Goal: Information Seeking & Learning: Check status

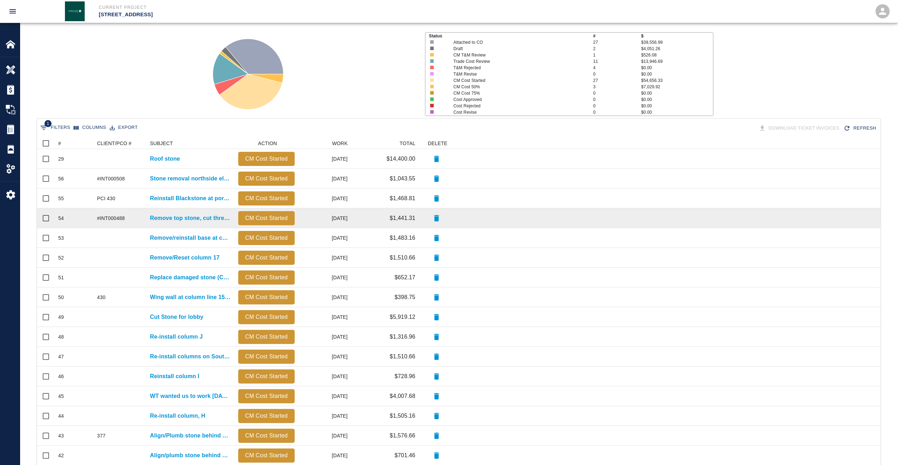
scroll to position [106, 0]
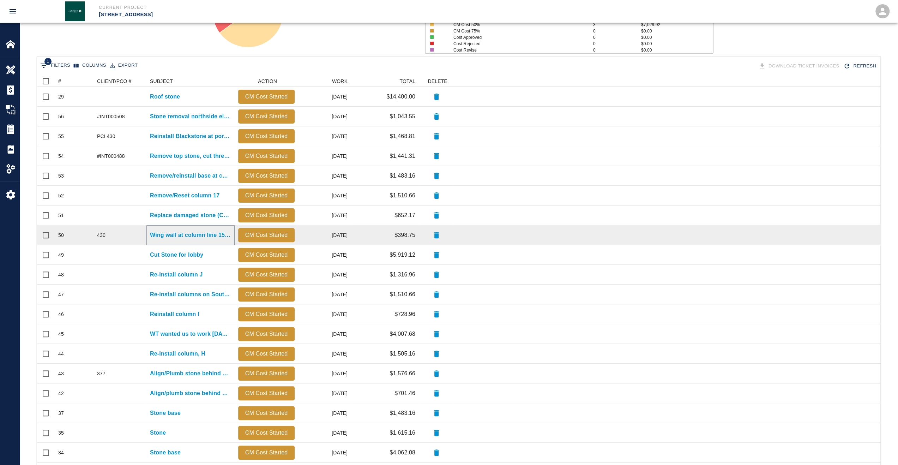
click at [172, 237] on p "Wing wall at column line 15 needs to be moved back" at bounding box center [190, 235] width 81 height 8
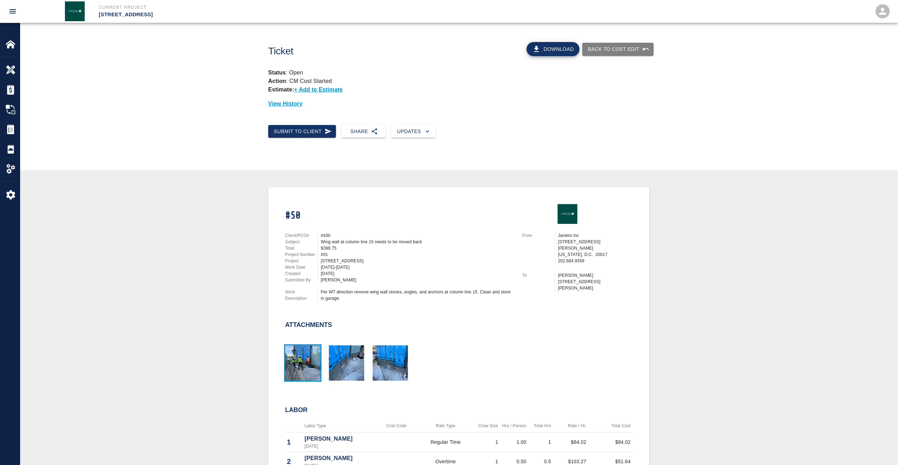
click at [302, 370] on img "button" at bounding box center [302, 362] width 35 height 35
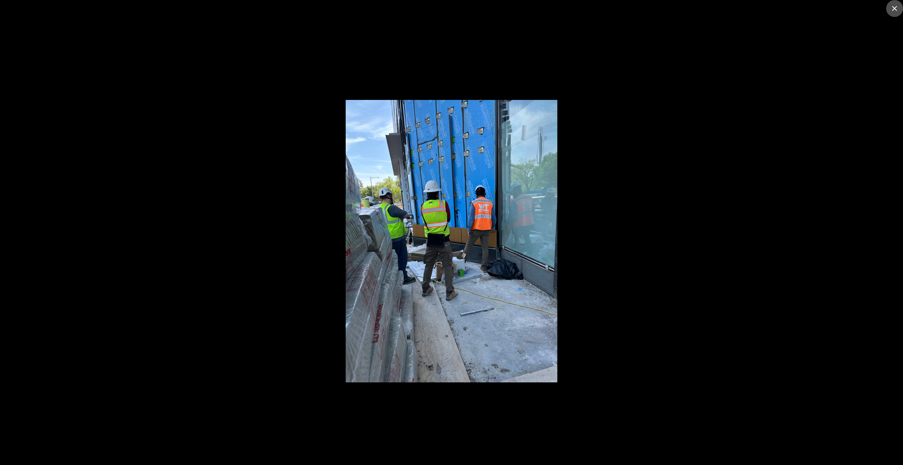
click at [892, 10] on icon "close" at bounding box center [895, 8] width 8 height 8
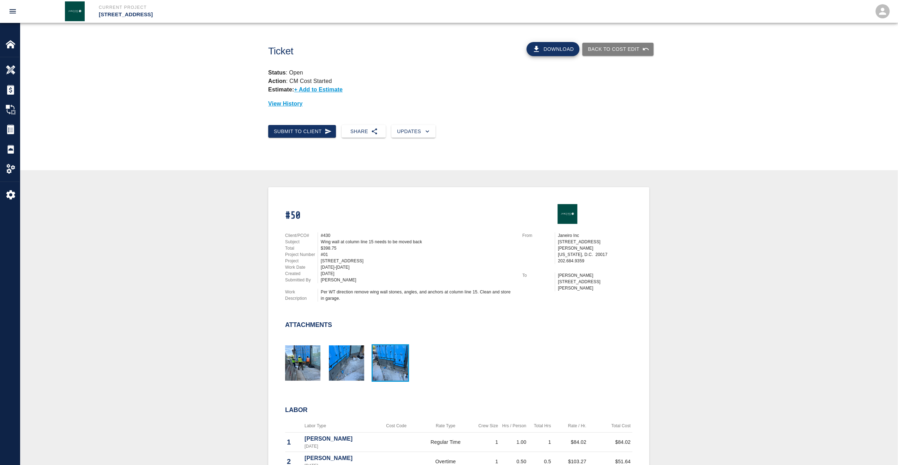
click at [379, 375] on img "button" at bounding box center [390, 362] width 35 height 35
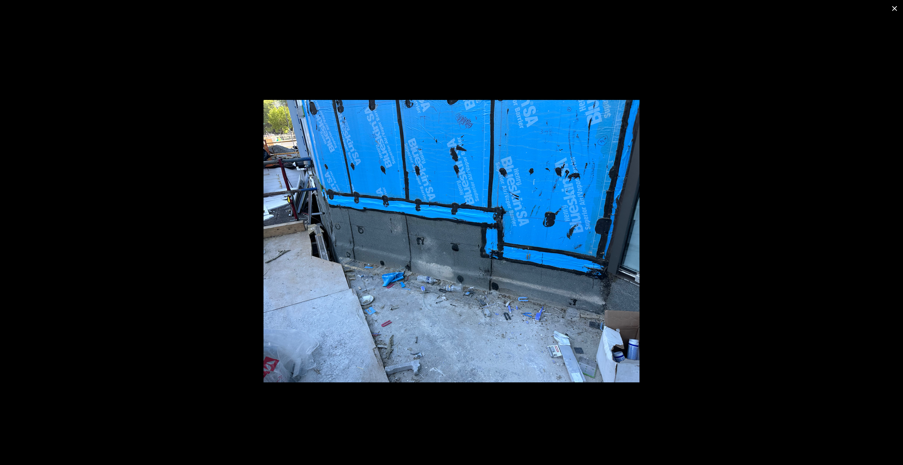
click at [896, 10] on icon "close" at bounding box center [895, 8] width 8 height 8
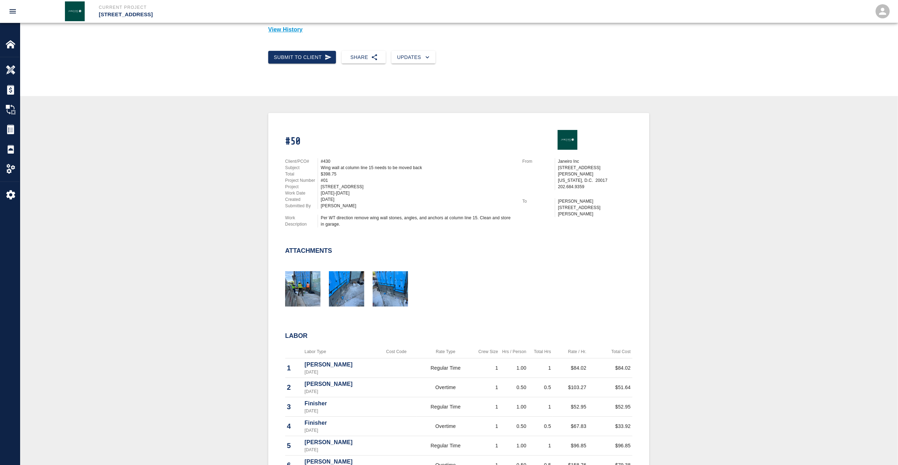
scroll to position [106, 0]
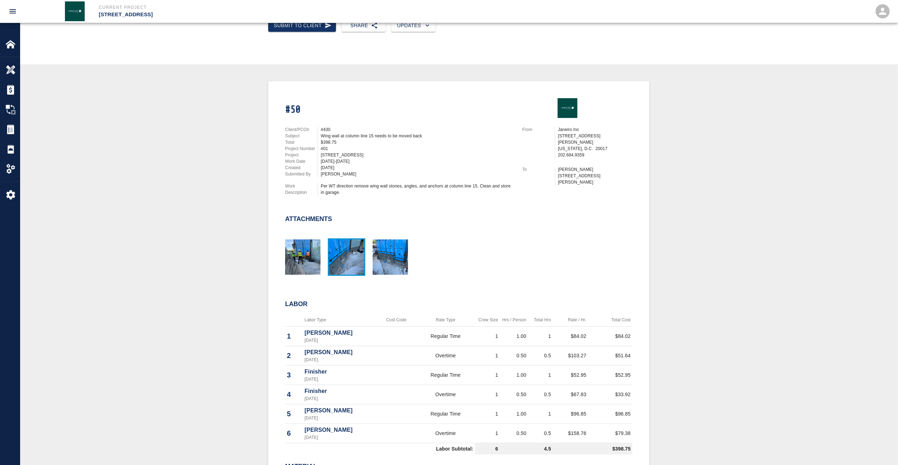
click at [348, 266] on img "button" at bounding box center [346, 256] width 35 height 35
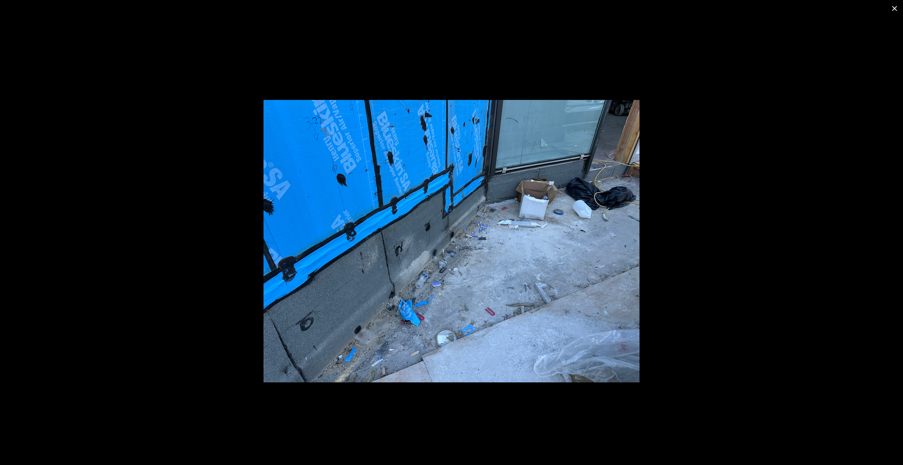
click at [893, 12] on icon "close" at bounding box center [895, 8] width 8 height 8
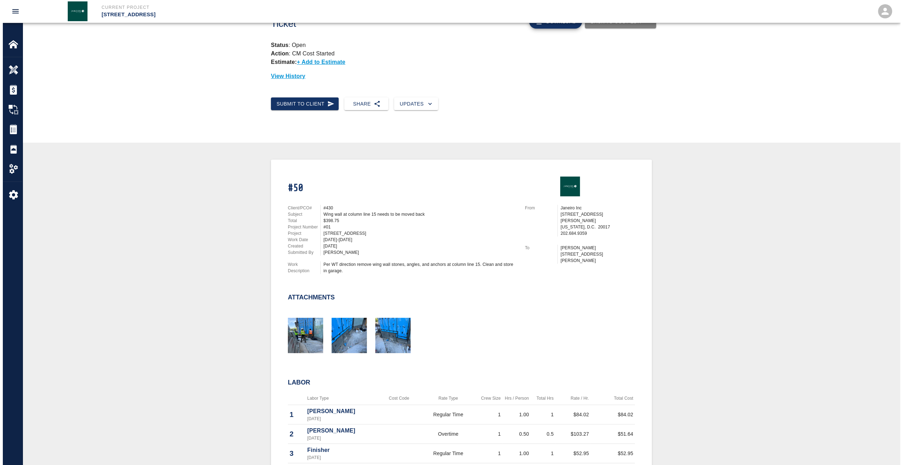
scroll to position [0, 0]
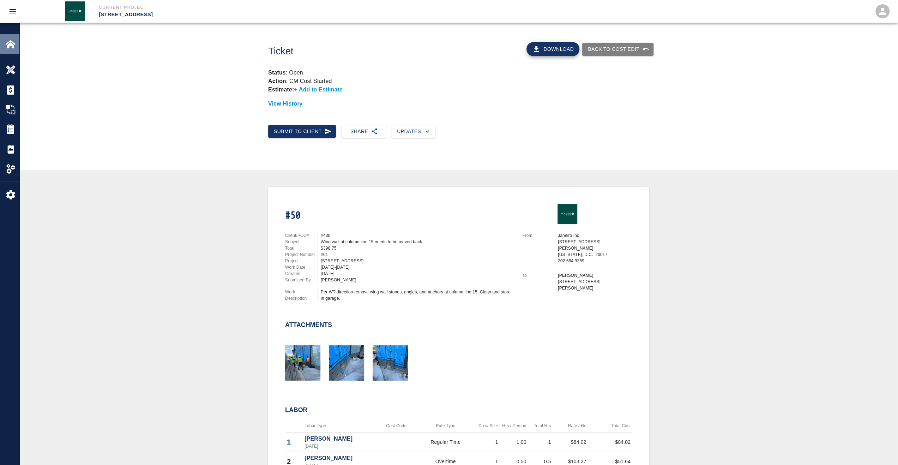
click at [14, 51] on div "Home" at bounding box center [9, 44] width 19 height 20
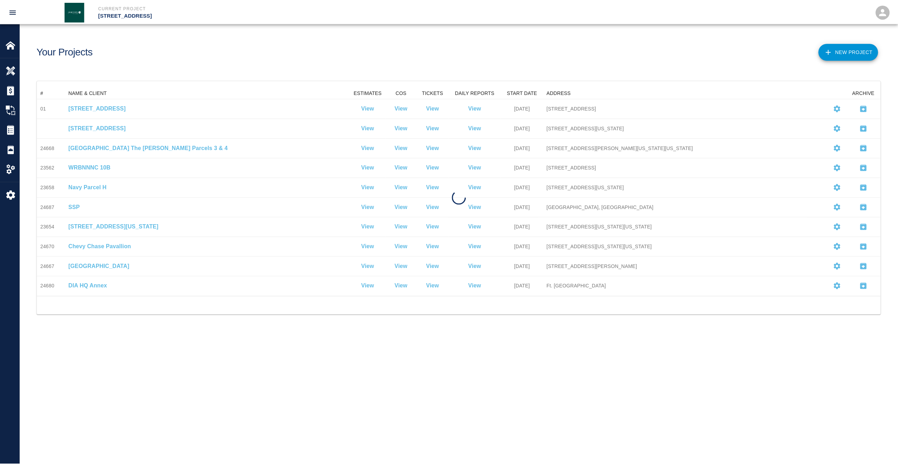
scroll to position [203, 843]
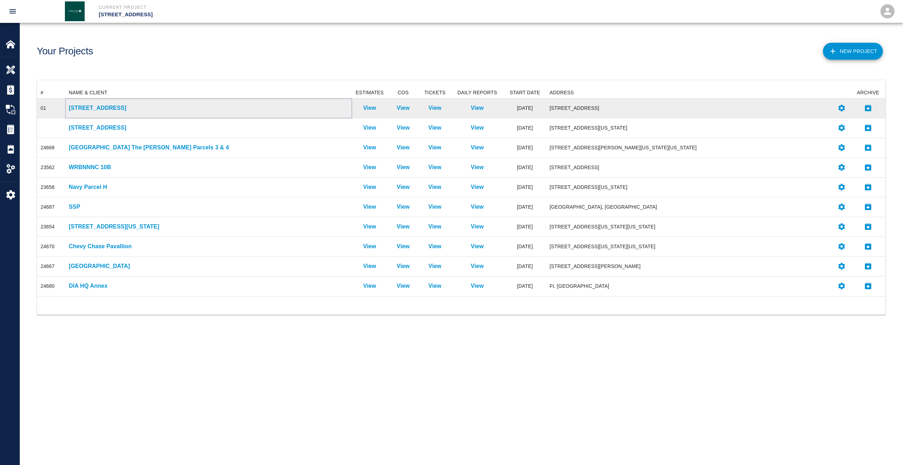
click at [101, 108] on p "[STREET_ADDRESS]" at bounding box center [209, 108] width 280 height 8
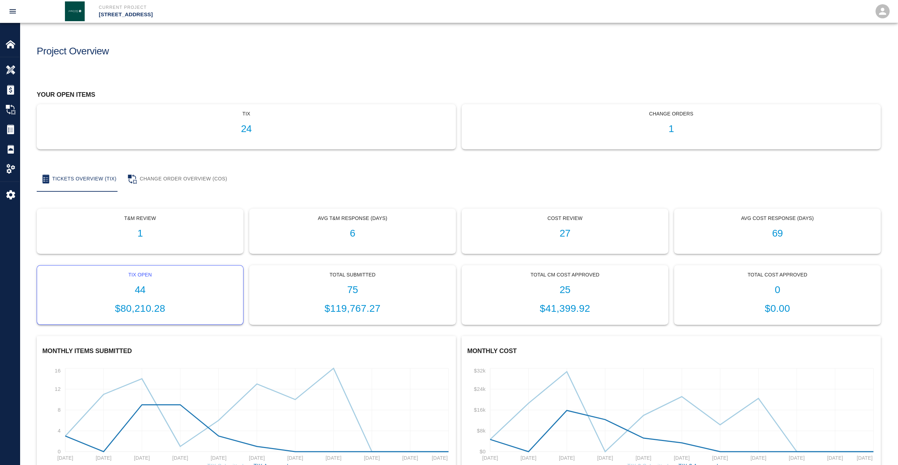
click at [151, 299] on div "Tix Open 44 $80,210.28" at bounding box center [140, 294] width 206 height 59
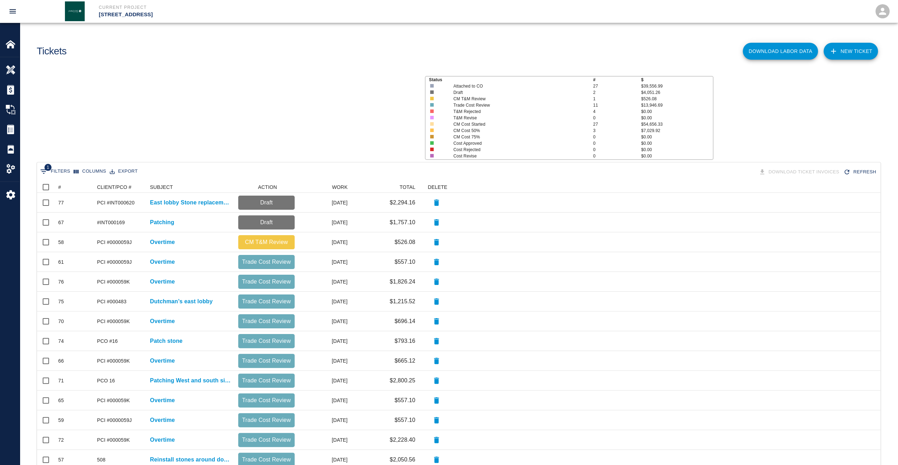
scroll to position [401, 838]
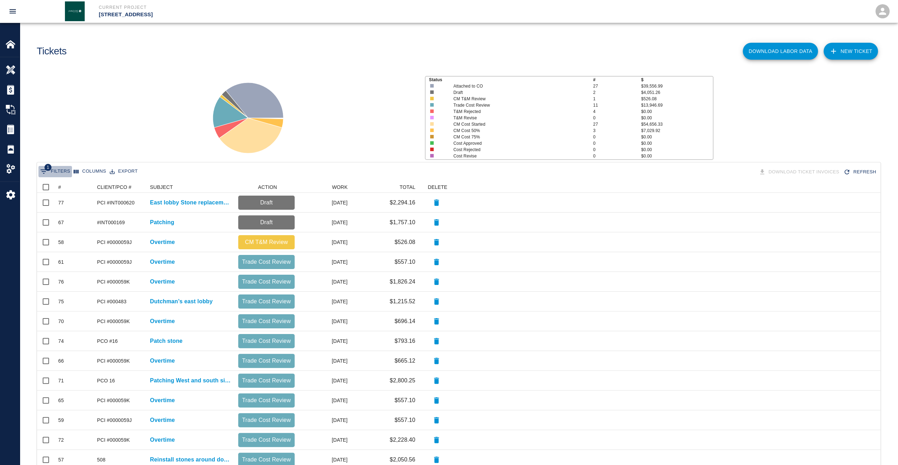
click at [64, 173] on button "1 Filters" at bounding box center [55, 171] width 34 height 11
select select "date_closed"
select select "isEmpty"
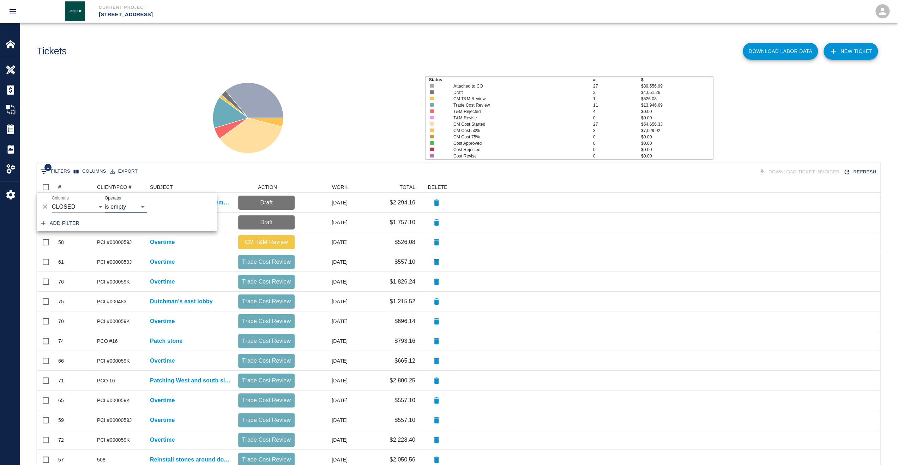
click at [68, 134] on div "Status # $ Attached to CO 27 $39,556.99 Draft 2 $4,051.26 CM T&M Review 1 $526.…" at bounding box center [456, 115] width 884 height 94
click at [62, 188] on button "Sort" at bounding box center [66, 187] width 10 height 10
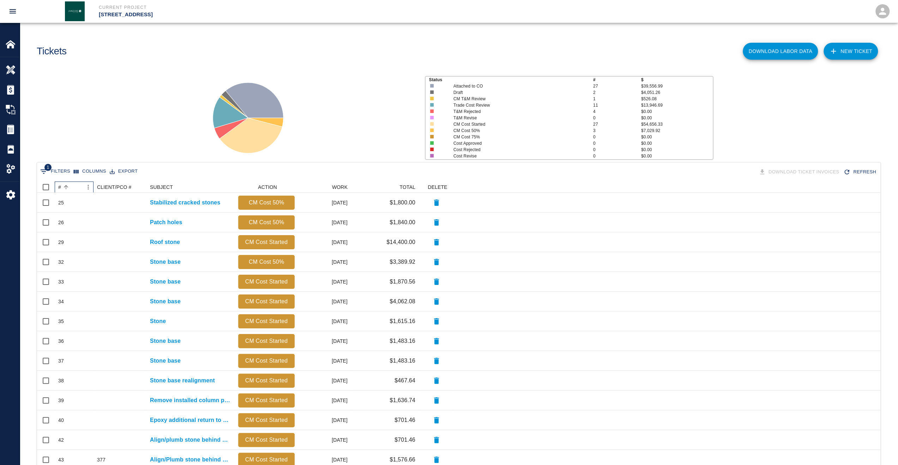
click at [61, 189] on div "#" at bounding box center [66, 187] width 10 height 10
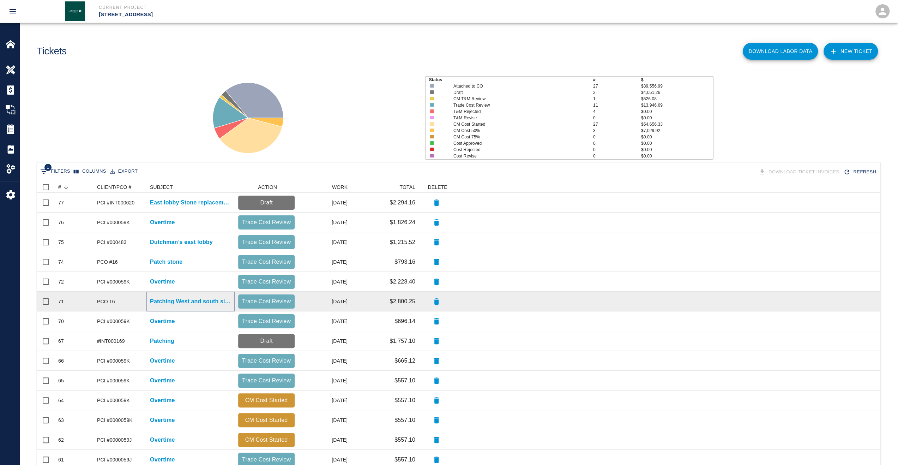
click at [181, 302] on p "Patching West and south side" at bounding box center [190, 301] width 81 height 8
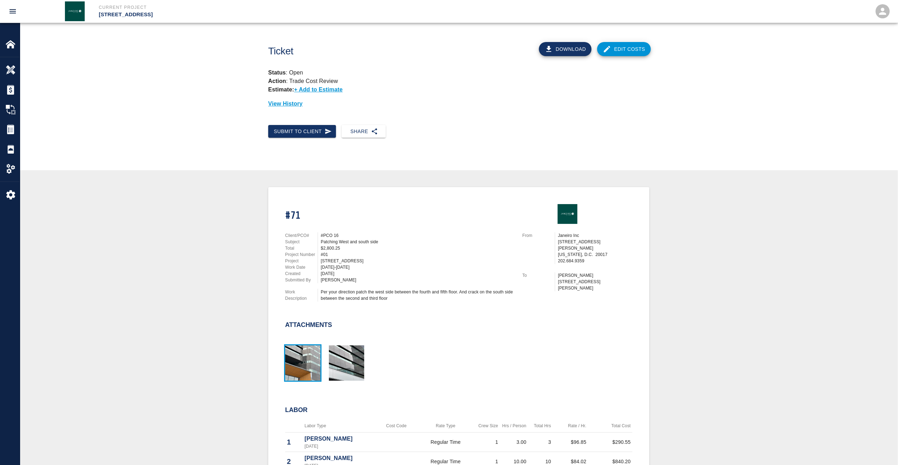
click at [307, 367] on img "button" at bounding box center [302, 362] width 35 height 35
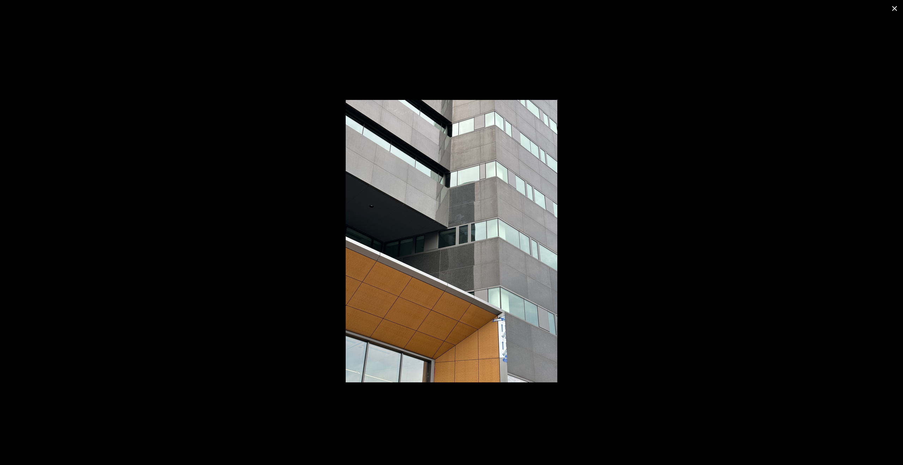
click at [893, 11] on icon "close" at bounding box center [895, 8] width 8 height 8
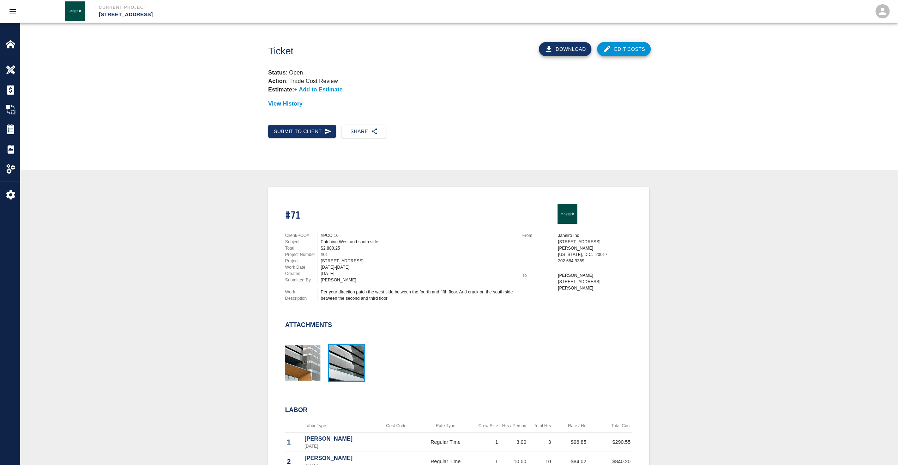
click at [363, 368] on img "button" at bounding box center [346, 362] width 35 height 35
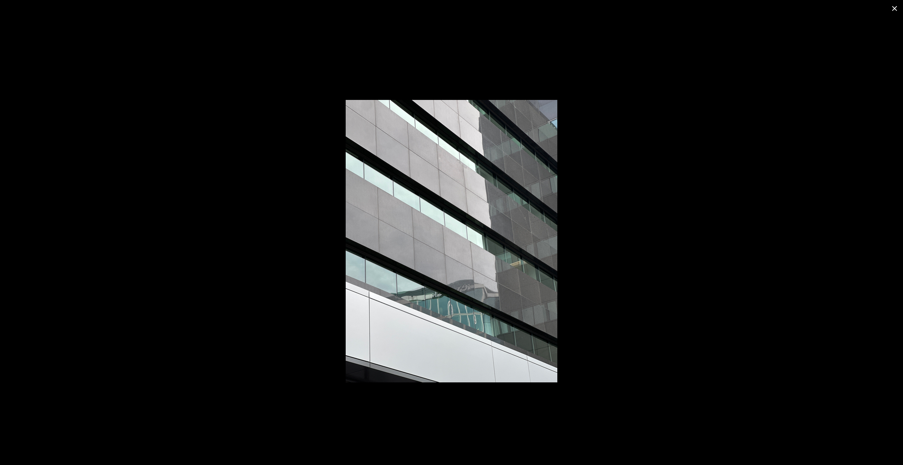
click at [896, 8] on icon "close" at bounding box center [894, 8] width 5 height 5
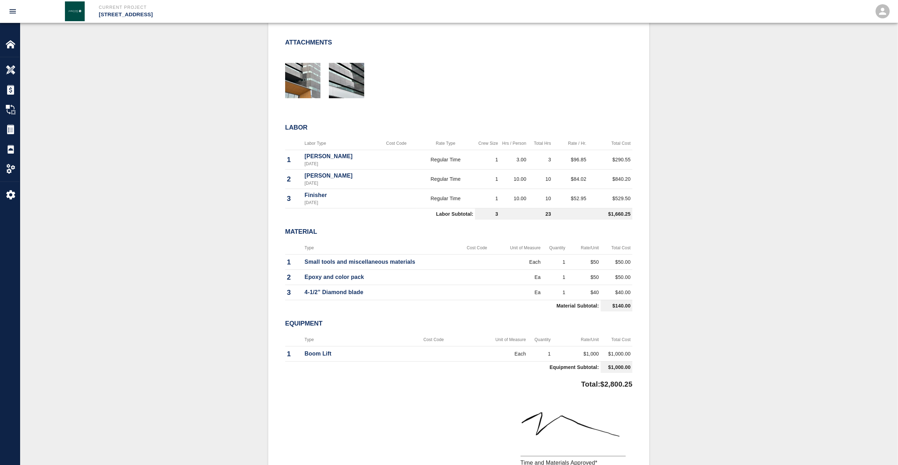
scroll to position [212, 0]
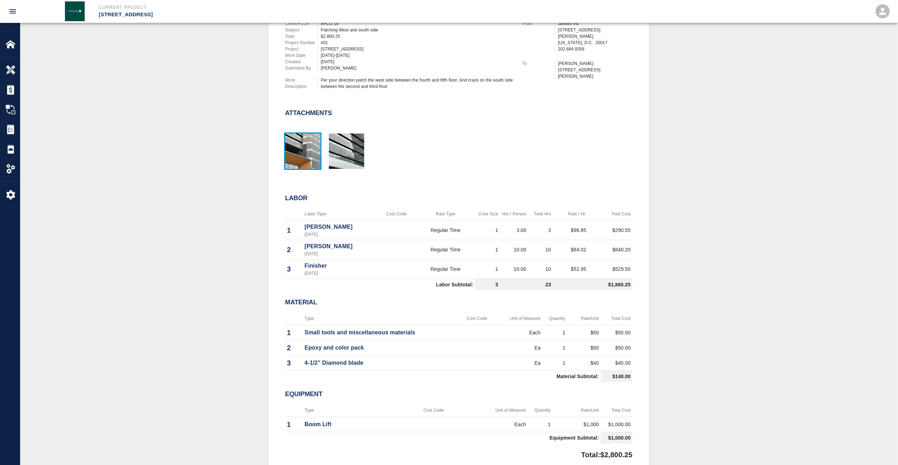
click at [312, 155] on img "button" at bounding box center [302, 150] width 35 height 35
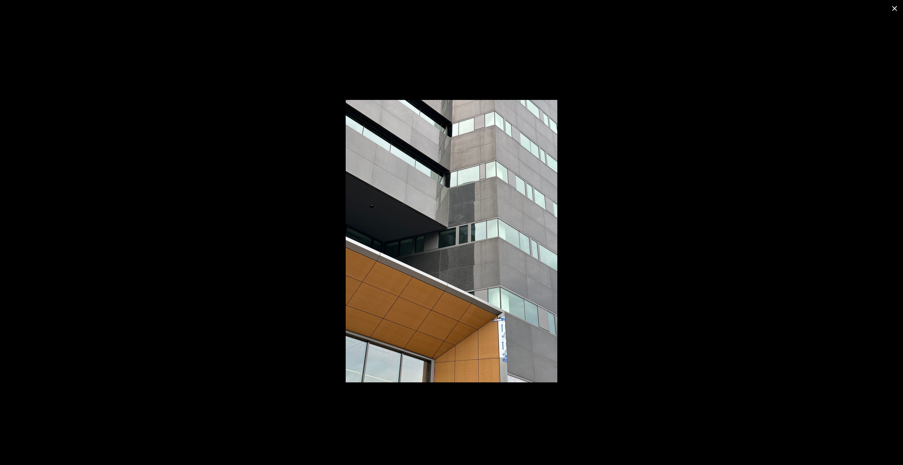
drag, startPoint x: 902, startPoint y: 11, endPoint x: 896, endPoint y: 8, distance: 6.3
click at [898, 11] on button "close" at bounding box center [894, 8] width 17 height 17
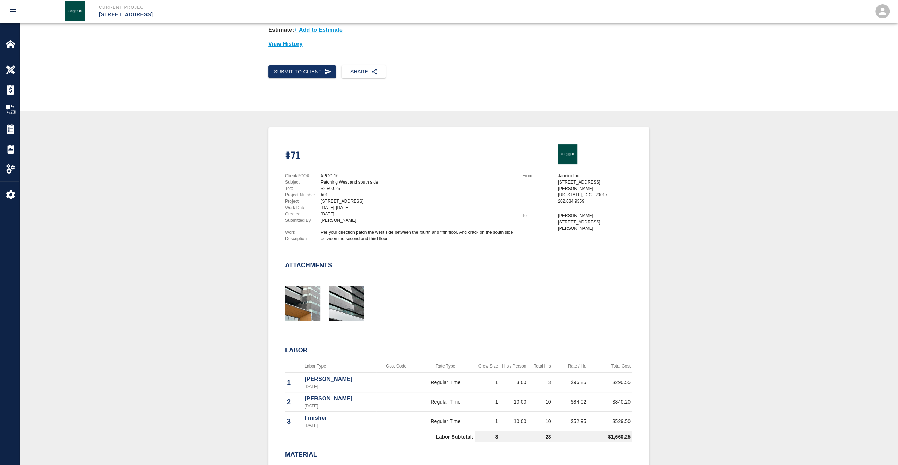
scroll to position [35, 0]
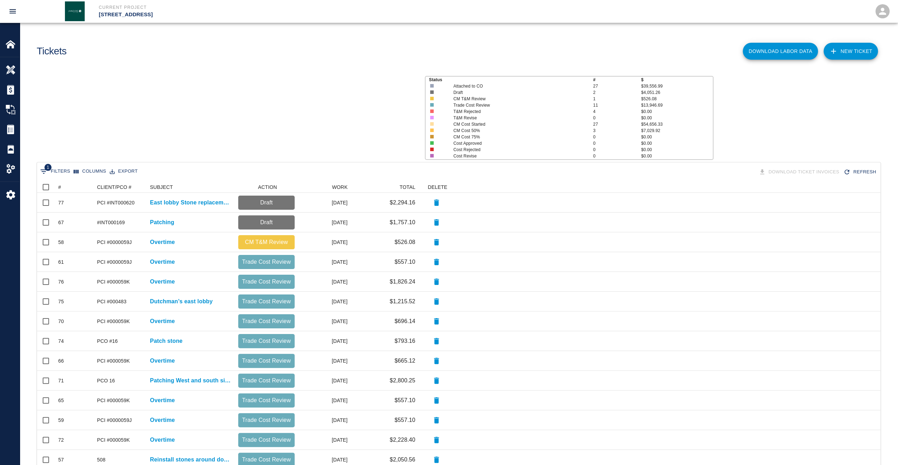
scroll to position [401, 838]
click at [59, 189] on icon at bounding box center [54, 187] width 8 height 8
click at [59, 188] on div "#" at bounding box center [59, 186] width 3 height 11
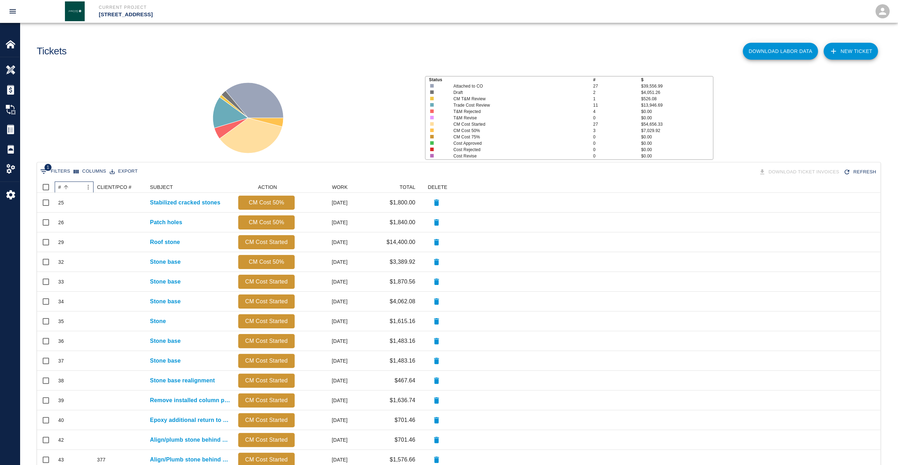
click at [60, 188] on div "#" at bounding box center [59, 186] width 3 height 11
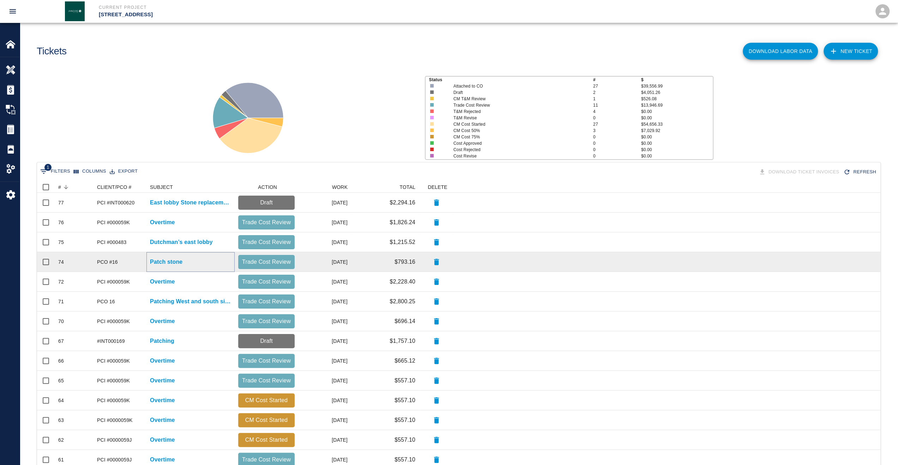
click at [167, 259] on p "Patch stone" at bounding box center [166, 262] width 32 height 8
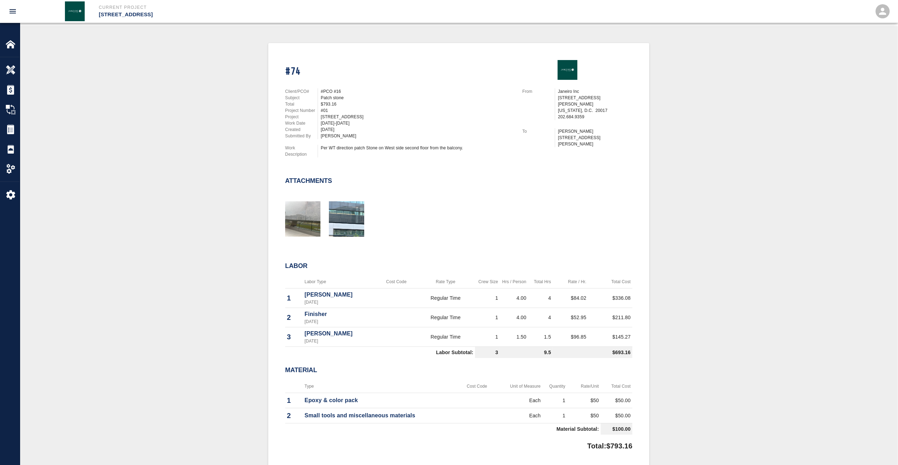
scroll to position [141, 0]
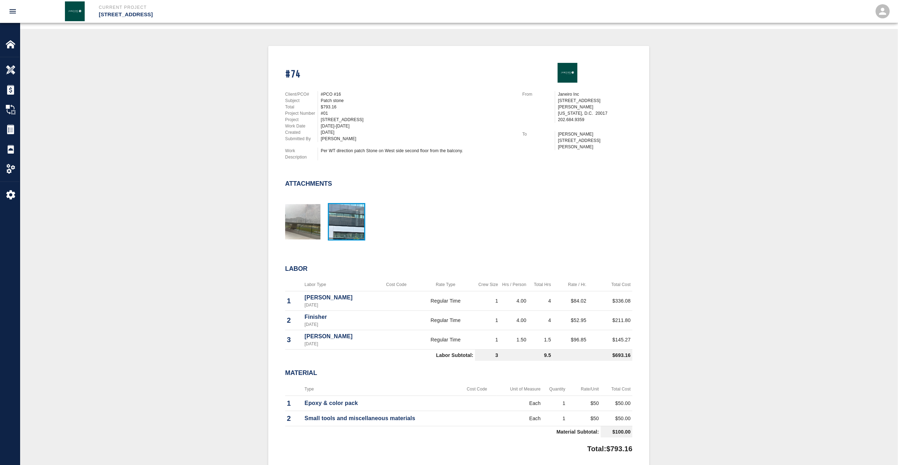
click at [356, 229] on img "button" at bounding box center [346, 221] width 35 height 35
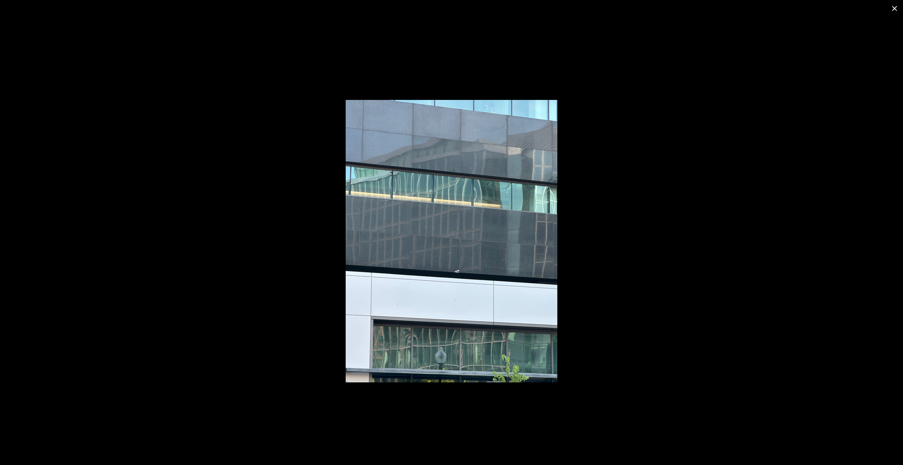
click at [893, 9] on icon "close" at bounding box center [895, 8] width 8 height 8
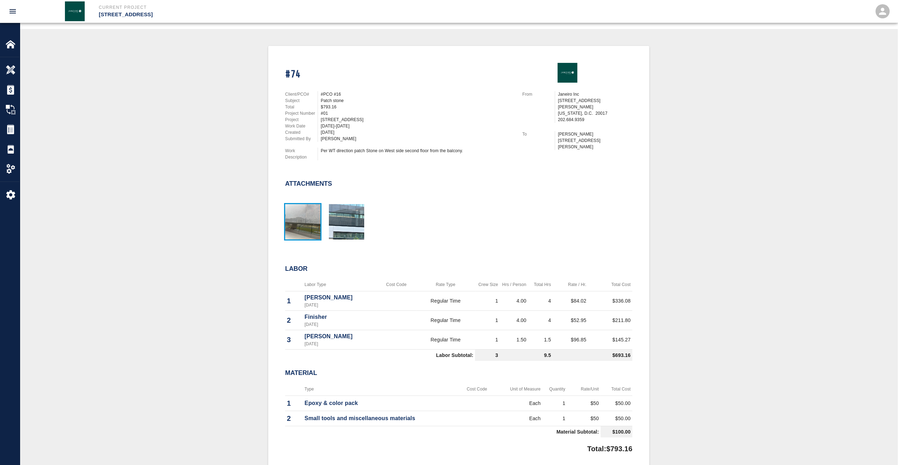
click at [301, 225] on img "button" at bounding box center [302, 221] width 35 height 35
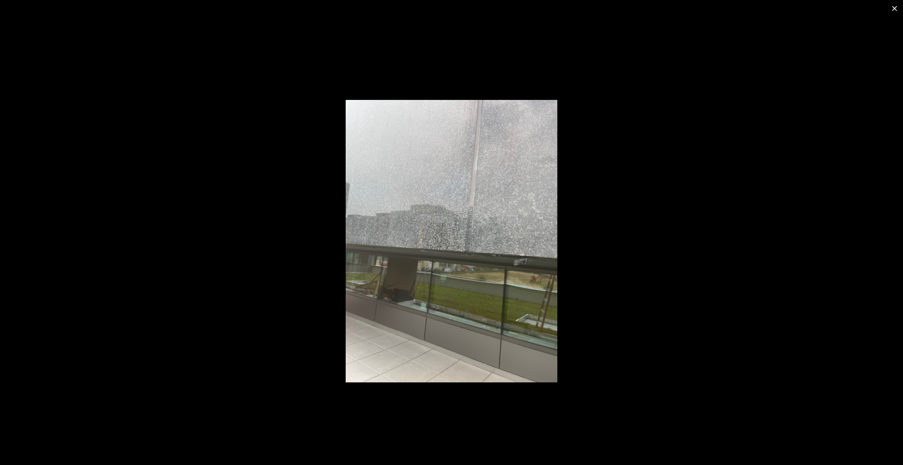
click at [895, 10] on icon "close" at bounding box center [895, 8] width 8 height 8
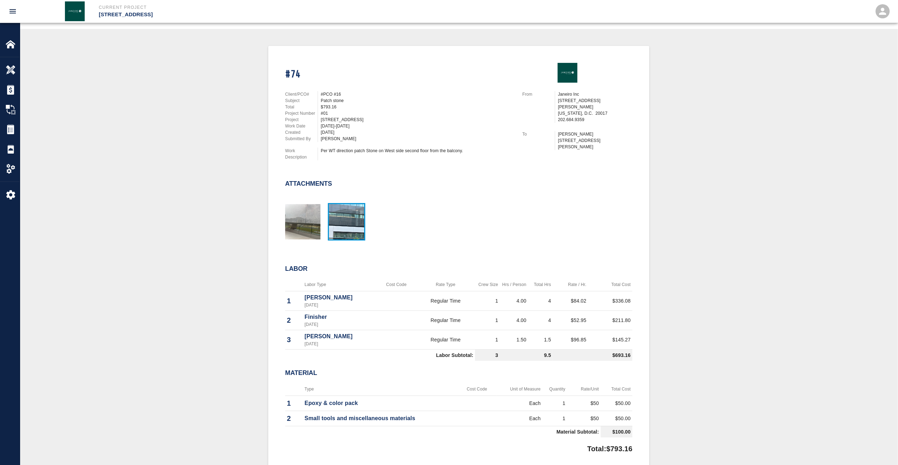
click at [349, 228] on img "button" at bounding box center [346, 221] width 35 height 35
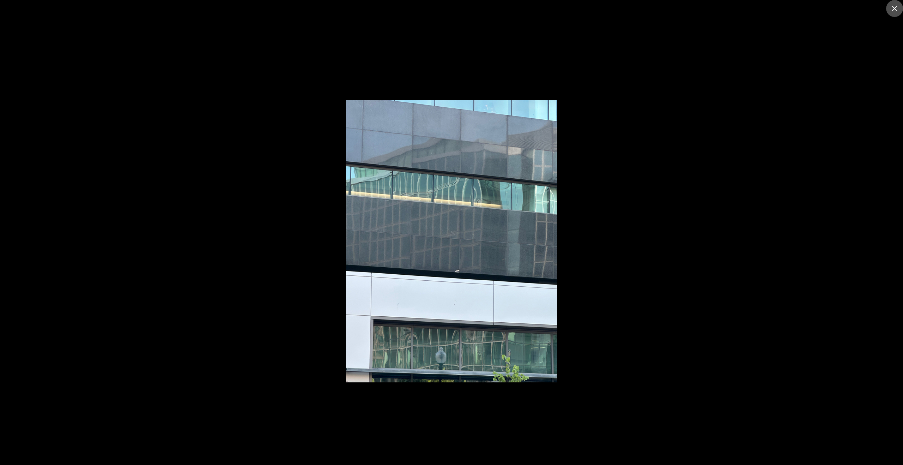
click at [894, 10] on icon "close" at bounding box center [894, 8] width 5 height 5
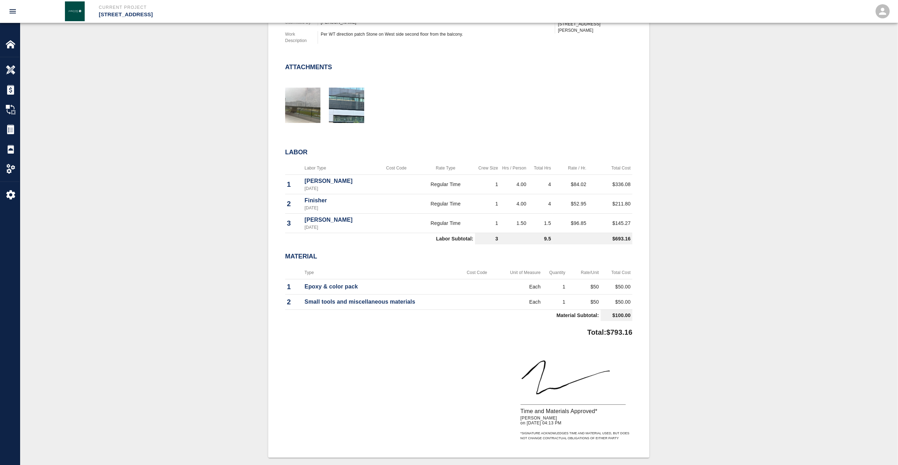
scroll to position [247, 0]
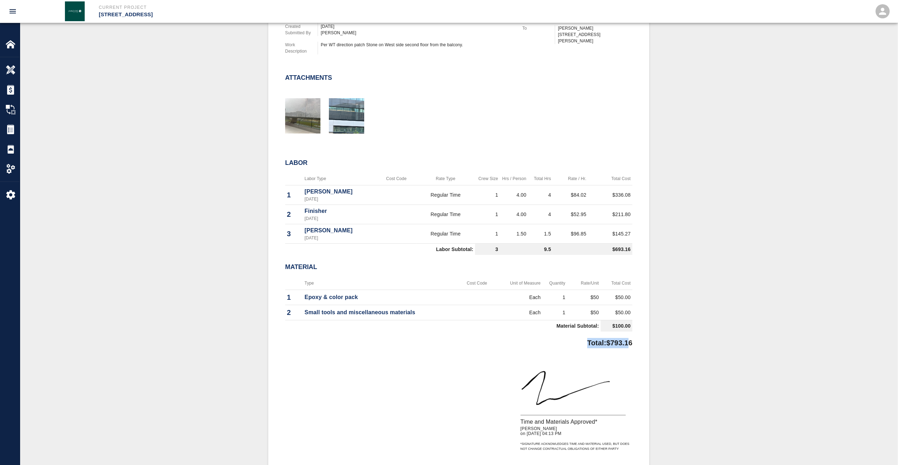
drag, startPoint x: 630, startPoint y: 343, endPoint x: 530, endPoint y: 334, distance: 100.3
click at [530, 334] on div "Total: $793.16" at bounding box center [458, 341] width 347 height 14
drag, startPoint x: 530, startPoint y: 334, endPoint x: 582, endPoint y: 344, distance: 53.2
click at [569, 344] on div "Total: $793.16" at bounding box center [458, 341] width 347 height 14
click at [630, 339] on p "Total: $793.16" at bounding box center [609, 341] width 45 height 14
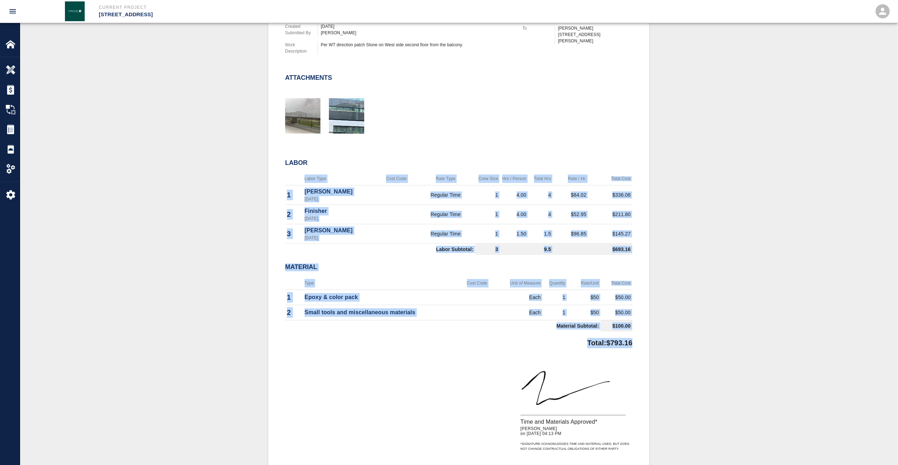
drag, startPoint x: 635, startPoint y: 342, endPoint x: 284, endPoint y: 210, distance: 375.1
click at [284, 210] on div "#74 Client/PCO# #PCO #16 Subject Patch stone Total $793.16 Project Number #01 P…" at bounding box center [458, 204] width 381 height 528
drag, startPoint x: 284, startPoint y: 210, endPoint x: 418, endPoint y: 250, distance: 140.2
click at [419, 249] on td "Labor Subtotal:" at bounding box center [380, 249] width 190 height 12
click at [439, 301] on td "Epoxy & color pack" at bounding box center [380, 296] width 155 height 15
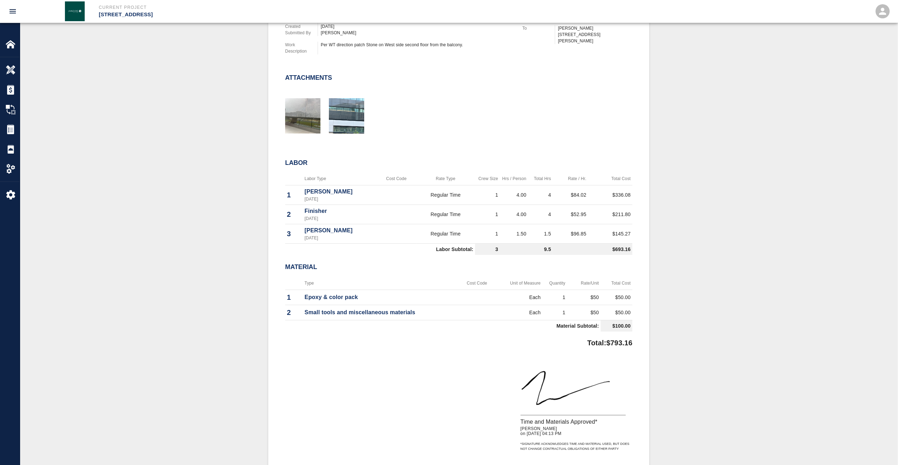
click at [470, 347] on div "#74 Client/PCO# #PCO #16 Subject Patch stone Total $793.16 Project Number #01 P…" at bounding box center [458, 199] width 347 height 502
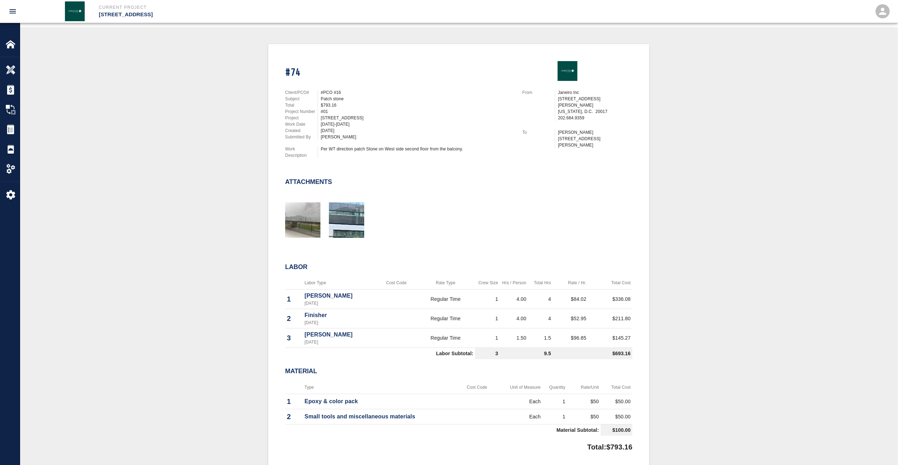
scroll to position [106, 0]
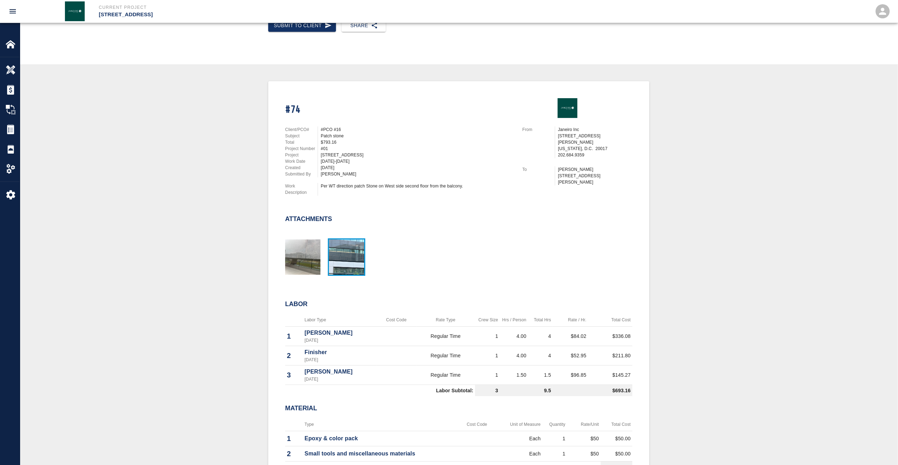
click at [349, 260] on img "button" at bounding box center [346, 256] width 35 height 35
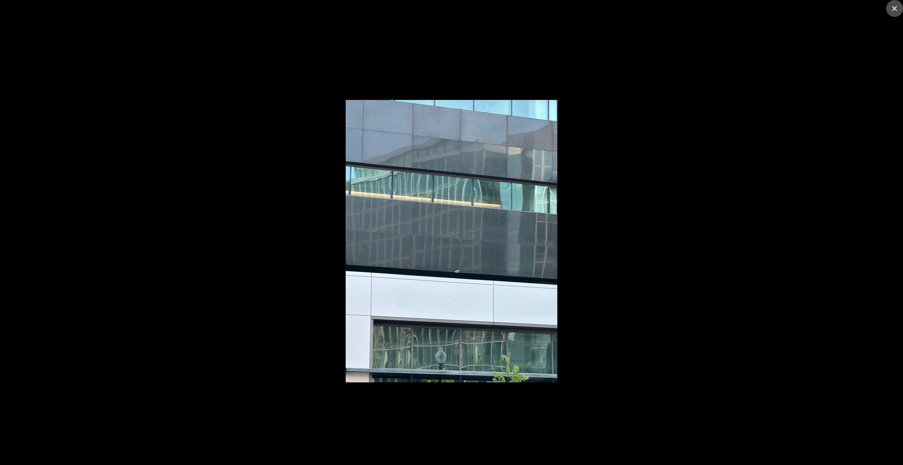
drag, startPoint x: 893, startPoint y: 5, endPoint x: 885, endPoint y: 19, distance: 16.3
click at [893, 5] on icon "close" at bounding box center [895, 8] width 8 height 8
